Goal: Transaction & Acquisition: Subscribe to service/newsletter

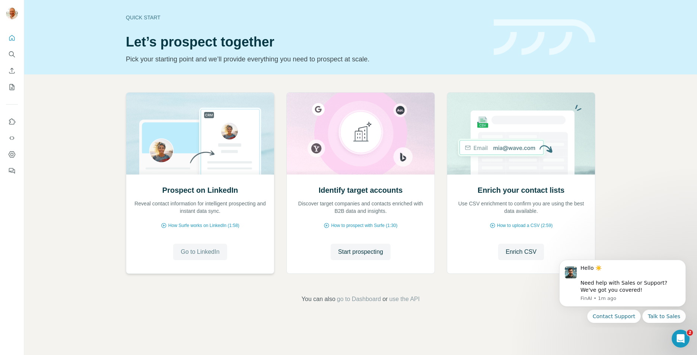
click at [215, 257] on button "Go to LinkedIn" at bounding box center [200, 252] width 54 height 16
